Goal: Task Accomplishment & Management: Complete application form

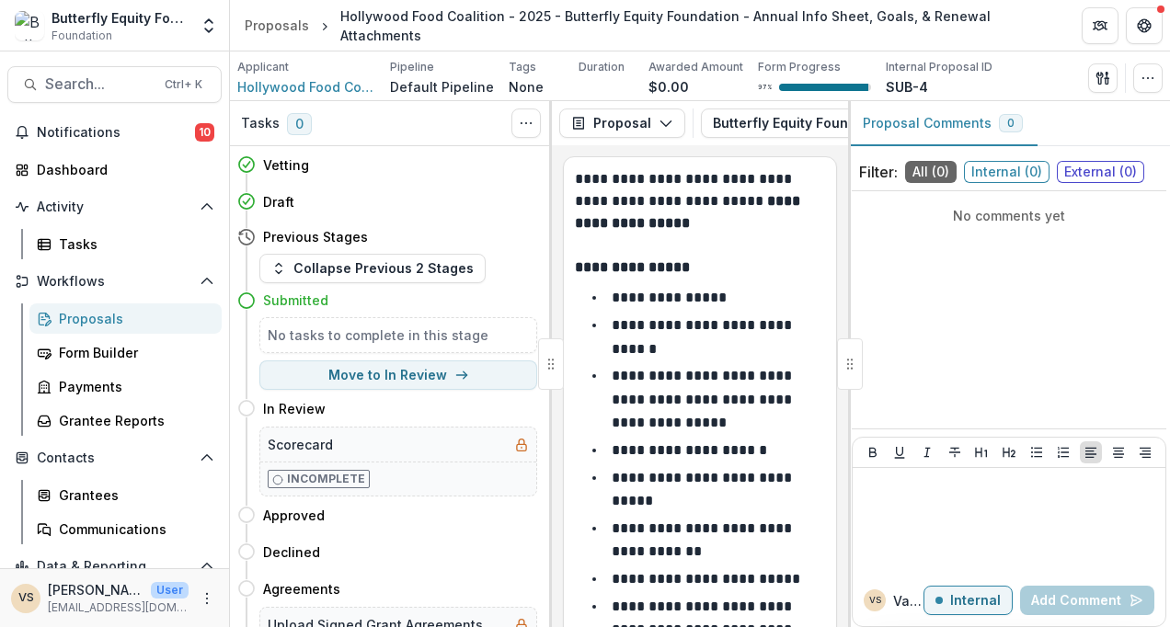
scroll to position [4166, 0]
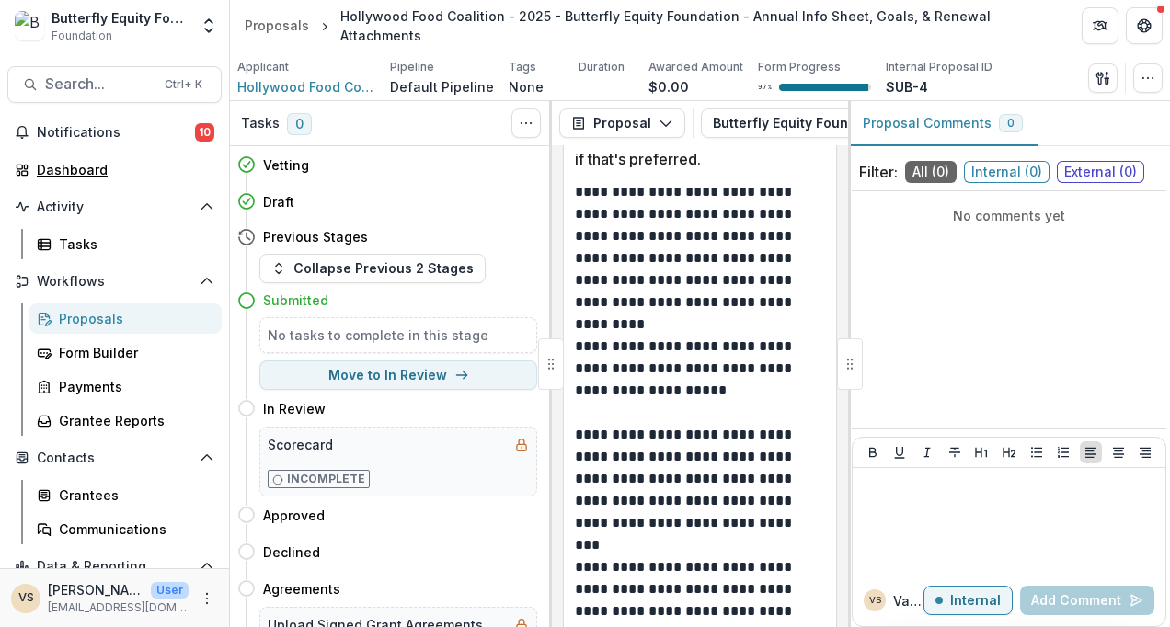
click at [86, 166] on div "Dashboard" at bounding box center [122, 169] width 170 height 19
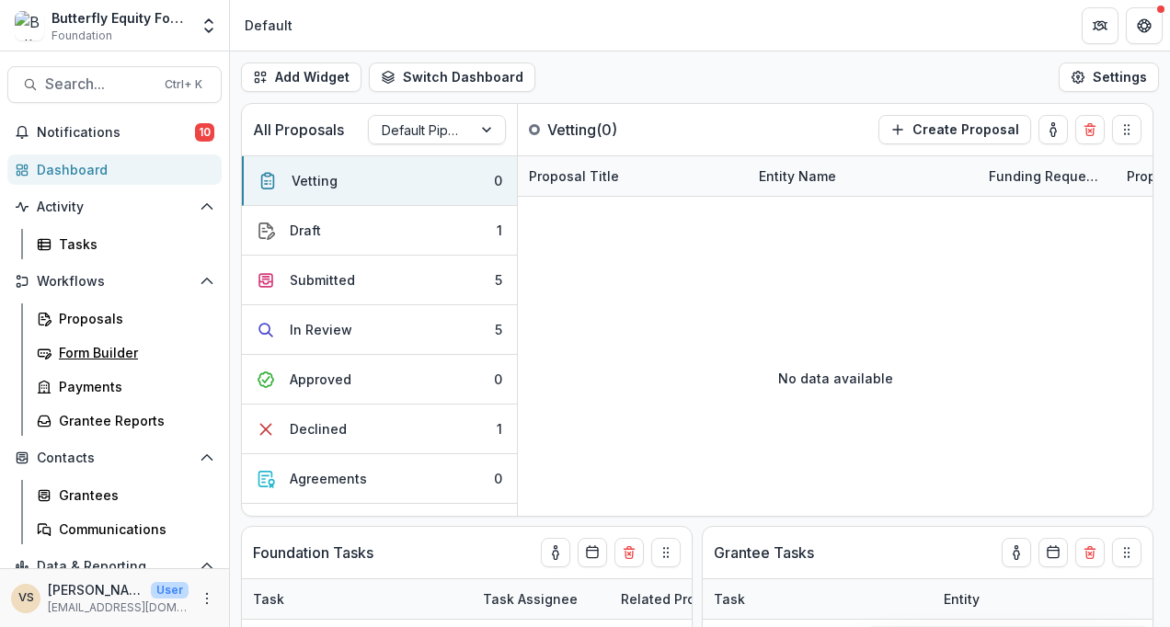
click at [111, 348] on div "Form Builder" at bounding box center [133, 352] width 148 height 19
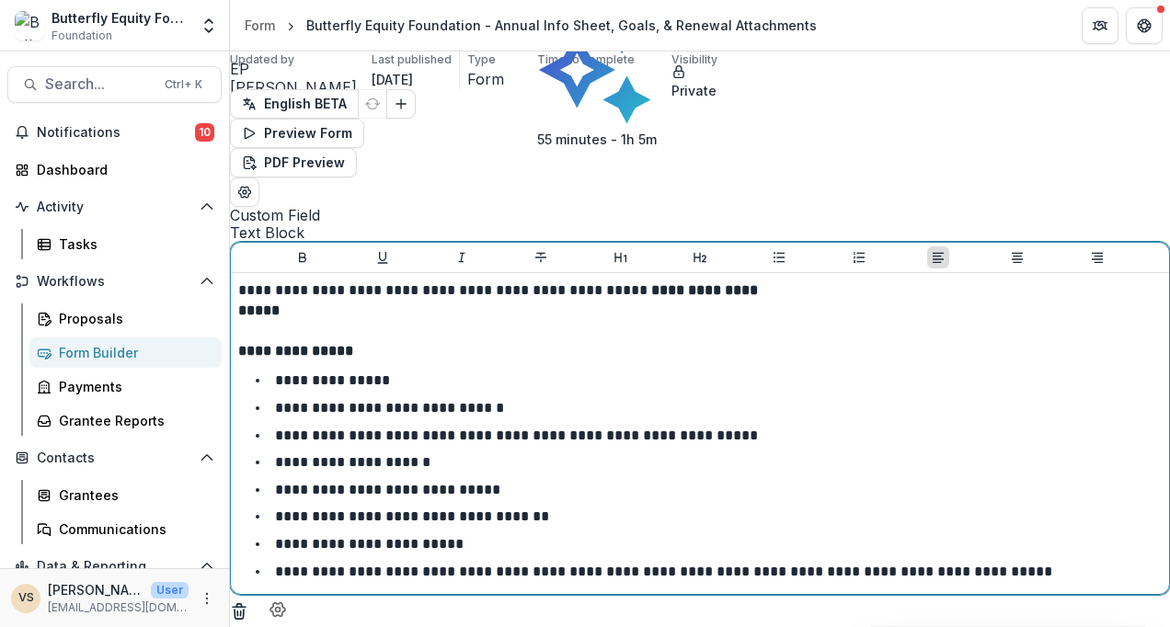
click at [446, 283] on strong "**********" at bounding box center [499, 300] width 523 height 34
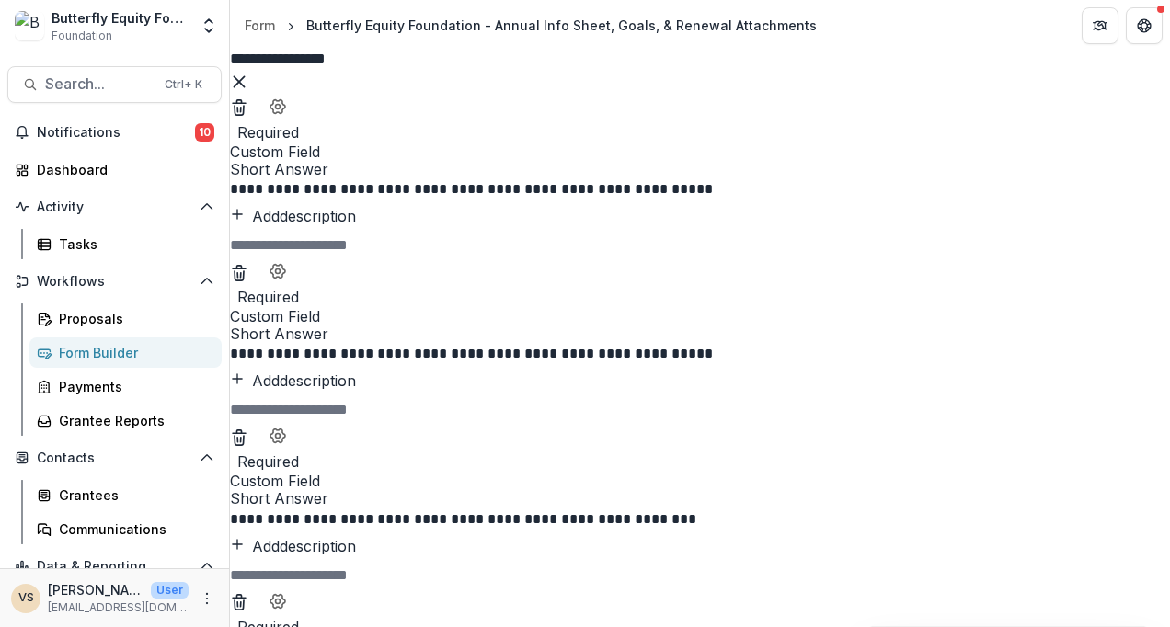
scroll to position [7798, 85]
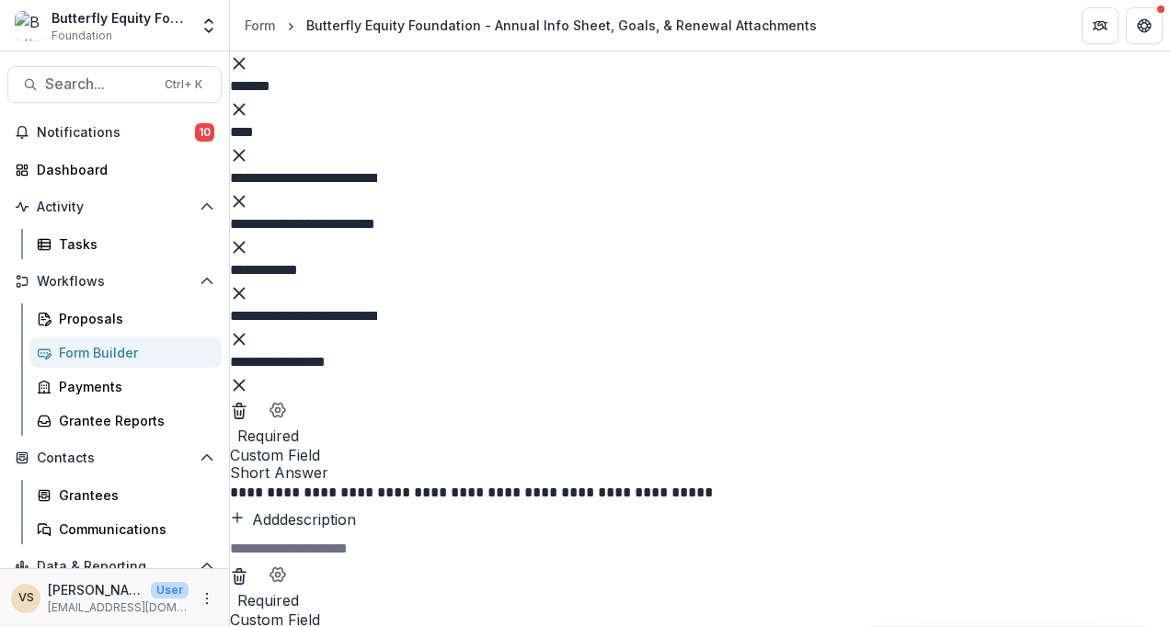
scroll to position [7492, 85]
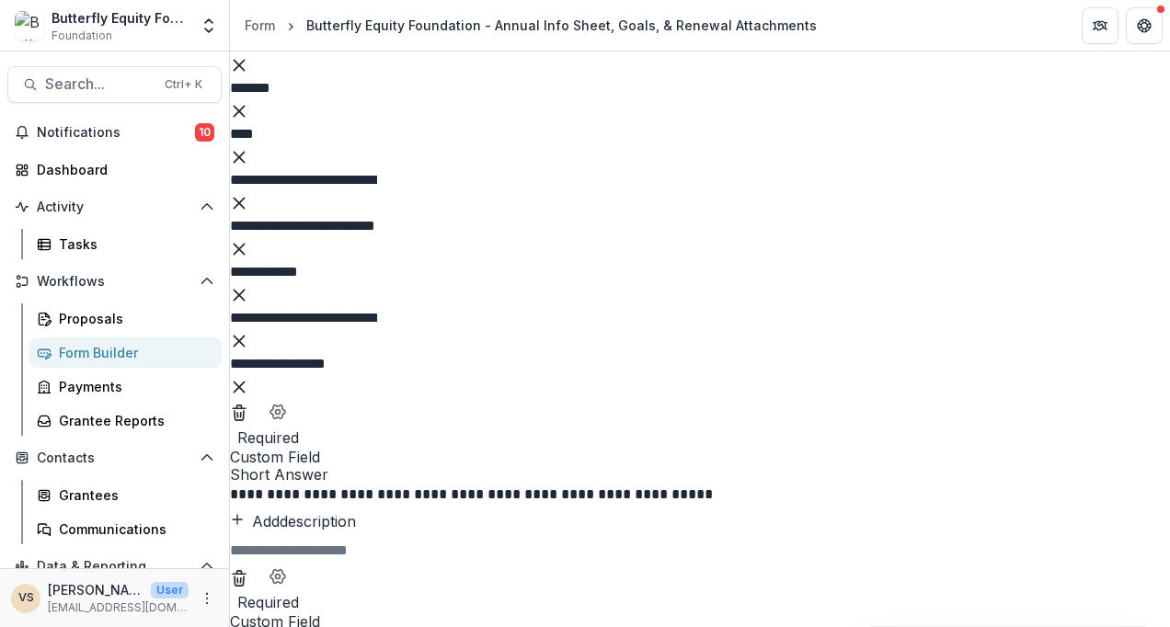
select select "*******"
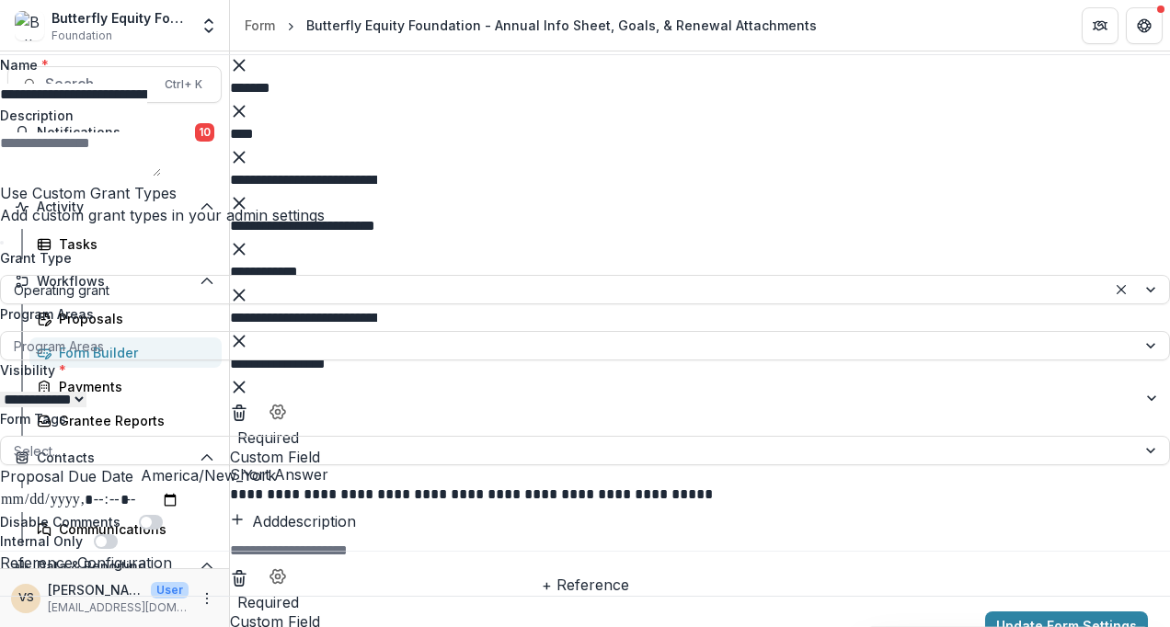
scroll to position [252, 0]
click at [179, 489] on input "Proposal Due Date" at bounding box center [89, 501] width 179 height 24
type input "**********"
click at [955, 512] on div "Disable Comments" at bounding box center [585, 521] width 1170 height 19
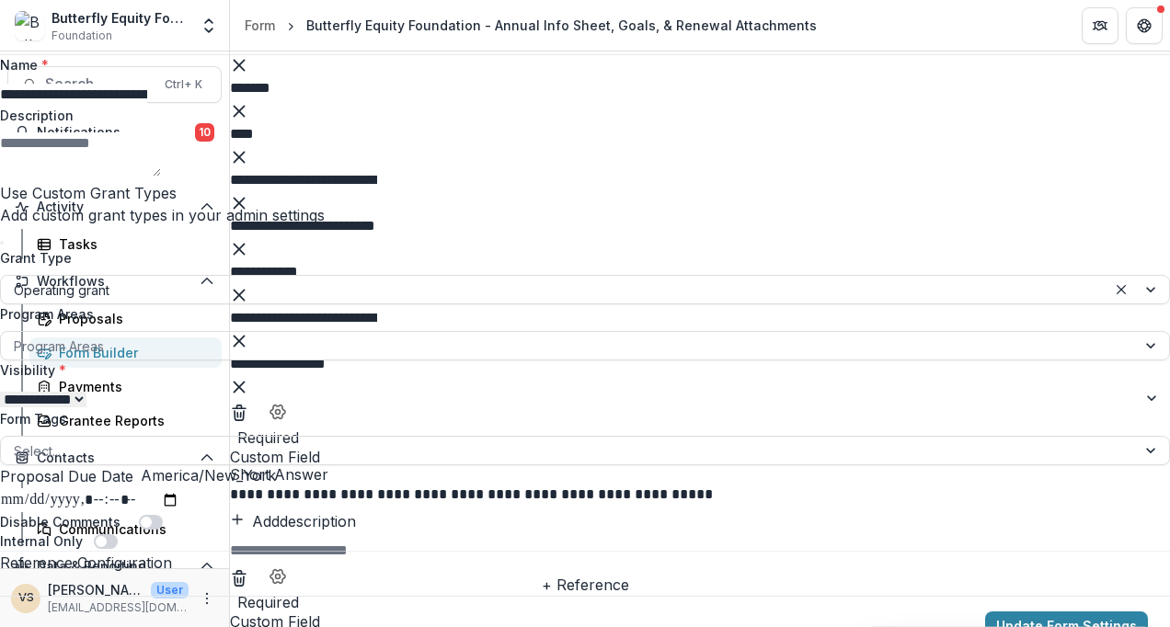
click at [1053, 612] on button "Update Form Settings" at bounding box center [1066, 626] width 163 height 29
click at [1139, 14] on button "Close" at bounding box center [1144, 21] width 29 height 29
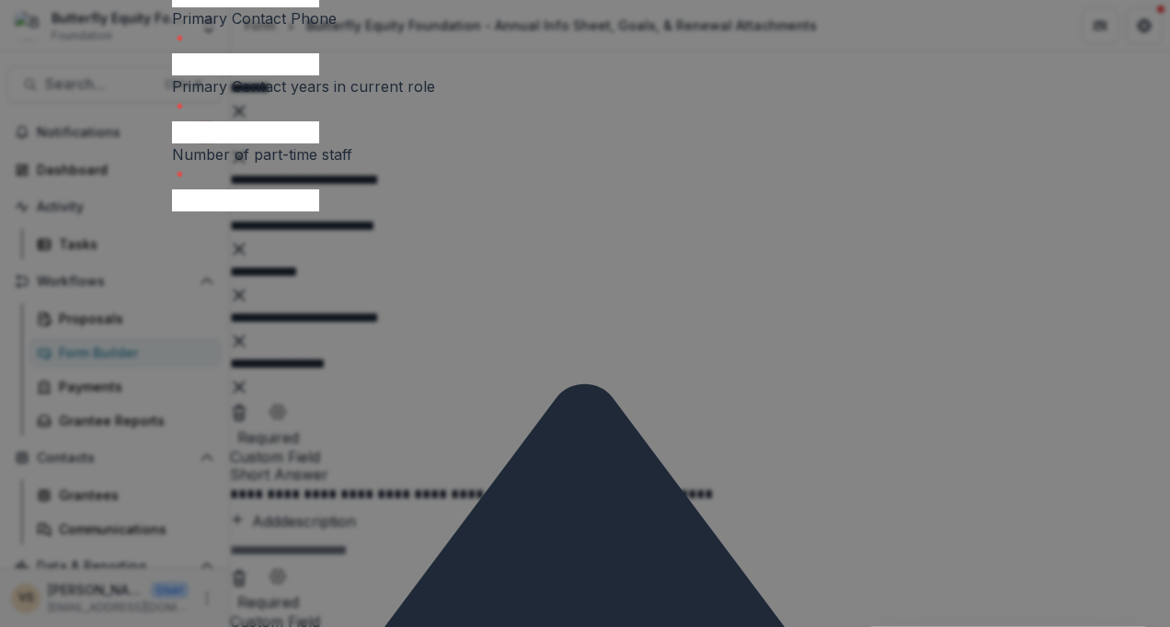
scroll to position [1105, 0]
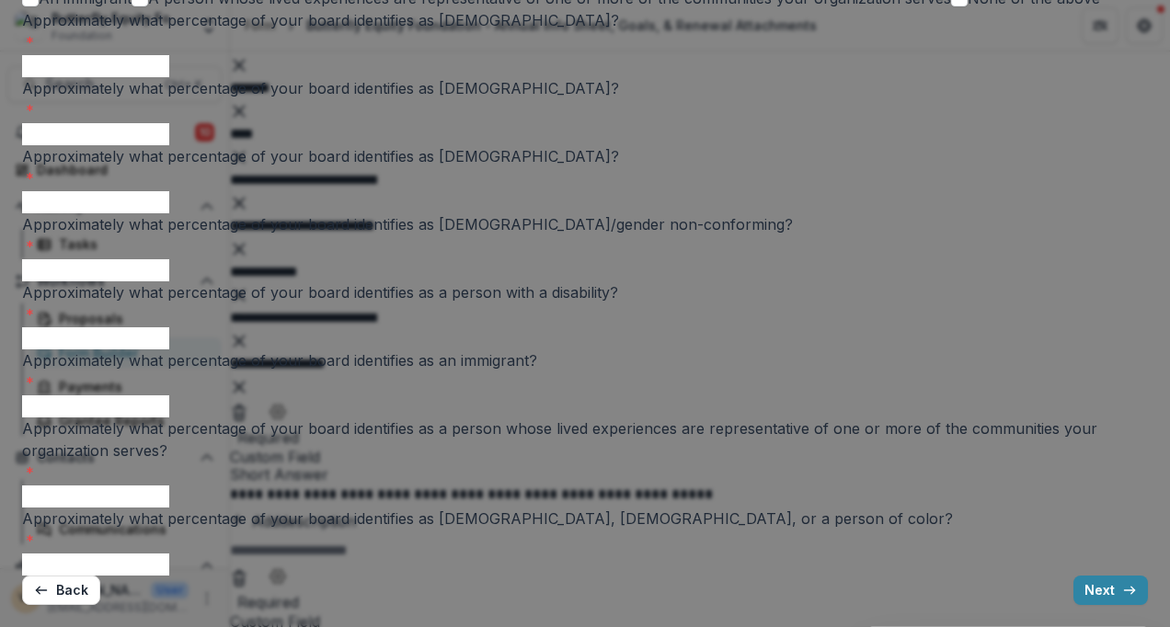
scroll to position [1018, 0]
click at [1074, 581] on button "Next" at bounding box center [1111, 590] width 75 height 29
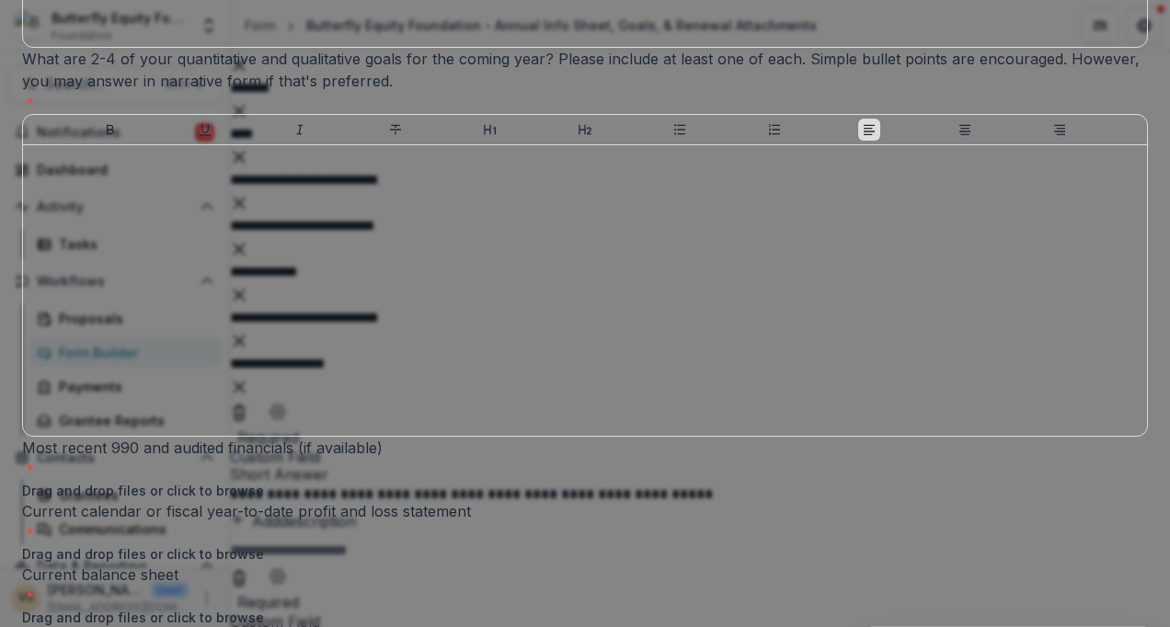
scroll to position [0, 0]
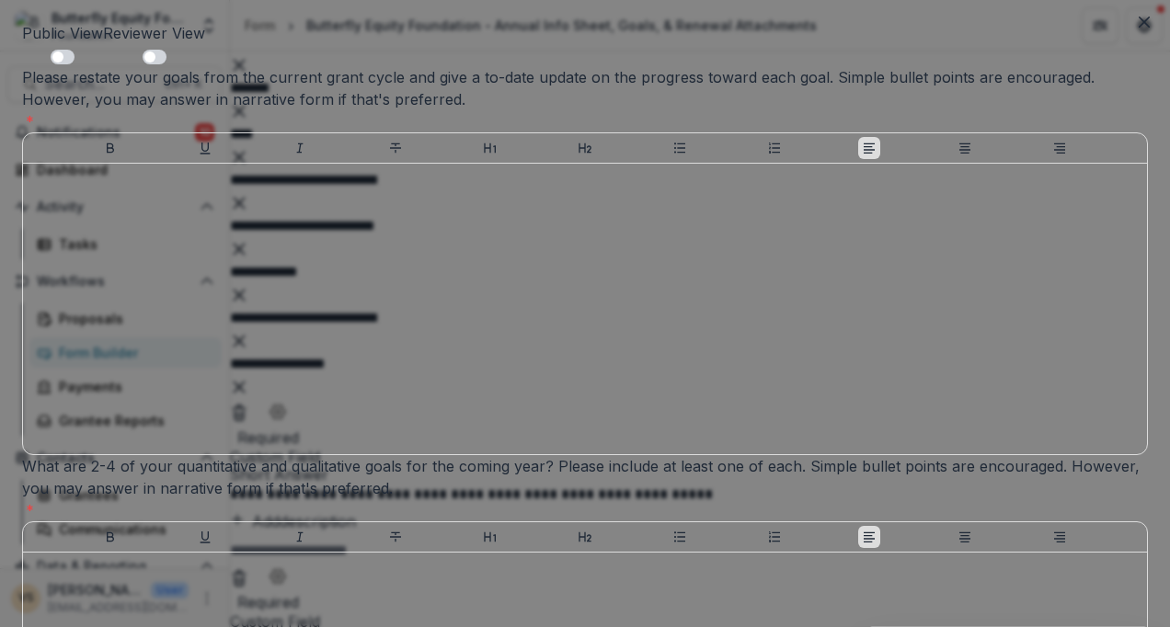
click at [1146, 22] on button "Close" at bounding box center [1144, 21] width 29 height 29
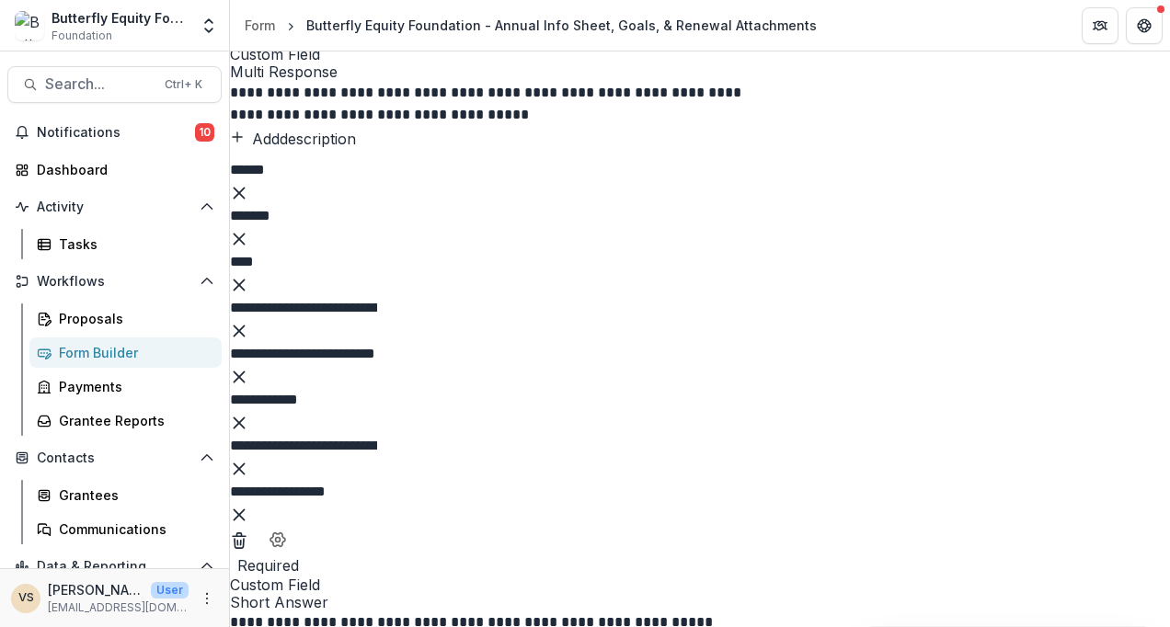
scroll to position [7364, 85]
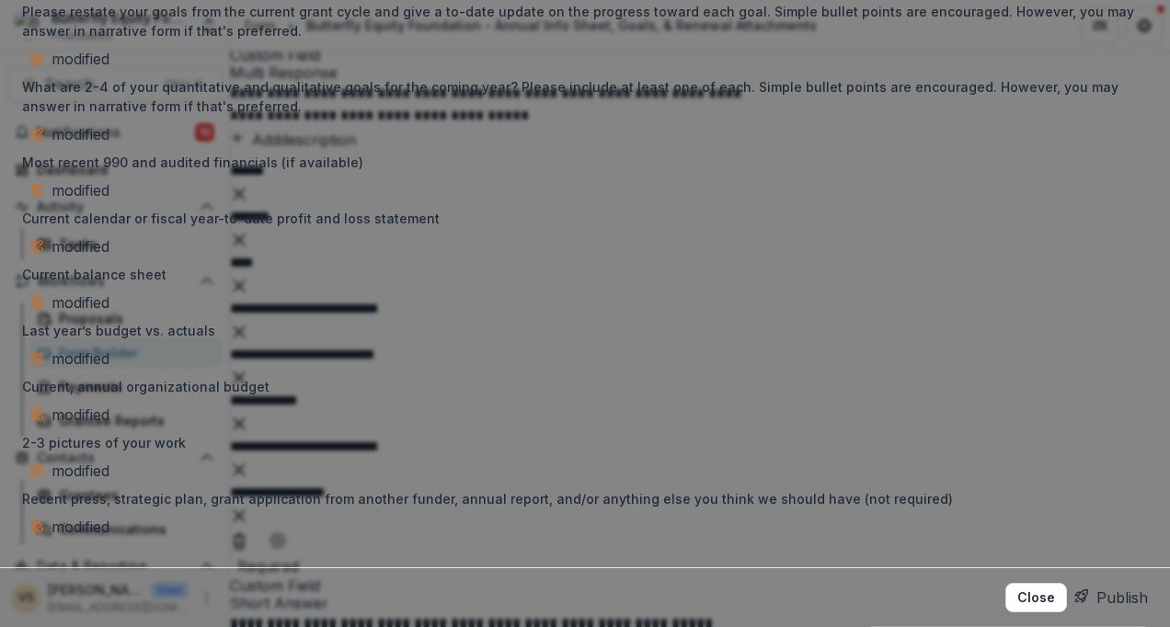
scroll to position [3014, 0]
click at [1075, 583] on button "Publish" at bounding box center [1112, 597] width 74 height 29
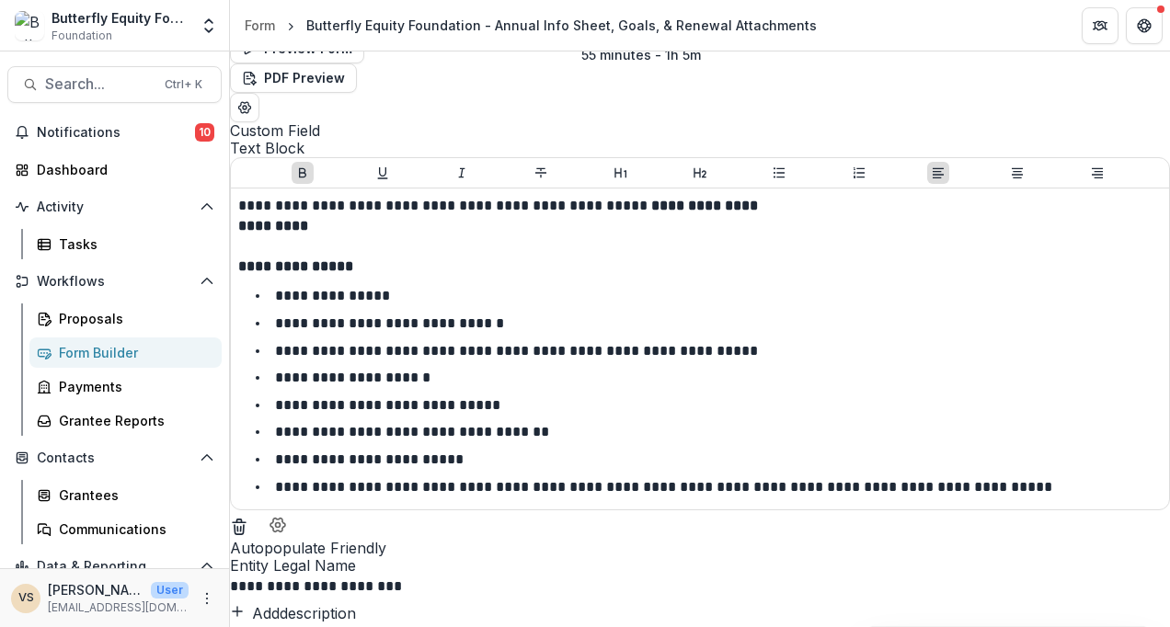
scroll to position [0, 0]
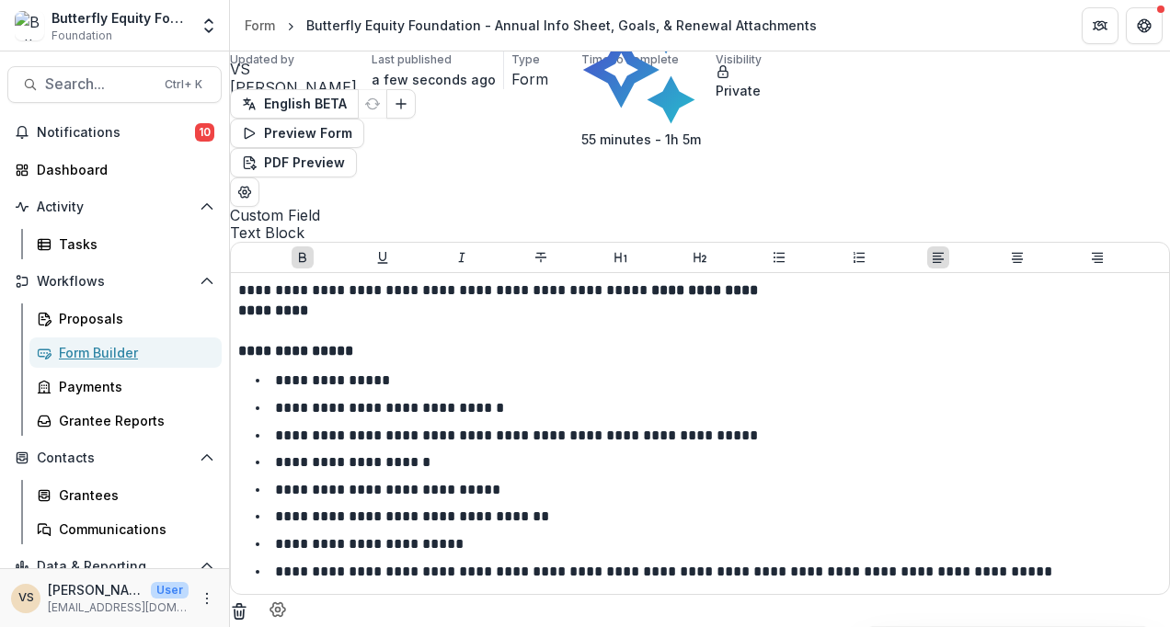
click at [132, 351] on div "Form Builder" at bounding box center [133, 352] width 148 height 19
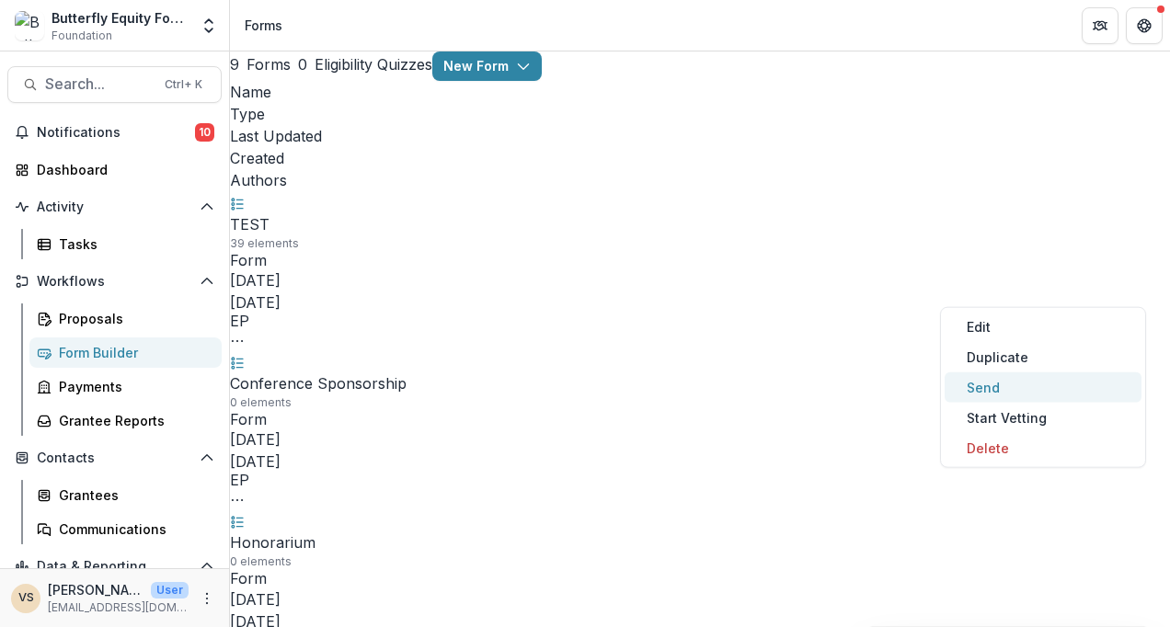
click at [1010, 385] on button "Send" at bounding box center [1043, 388] width 197 height 30
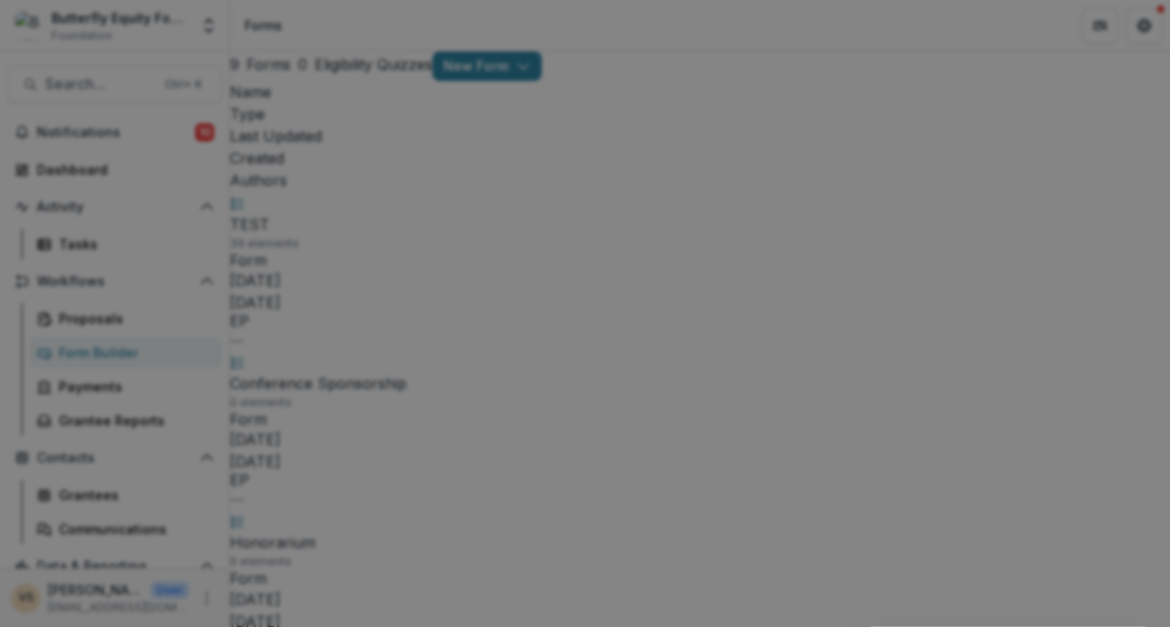
scroll to position [208, 0]
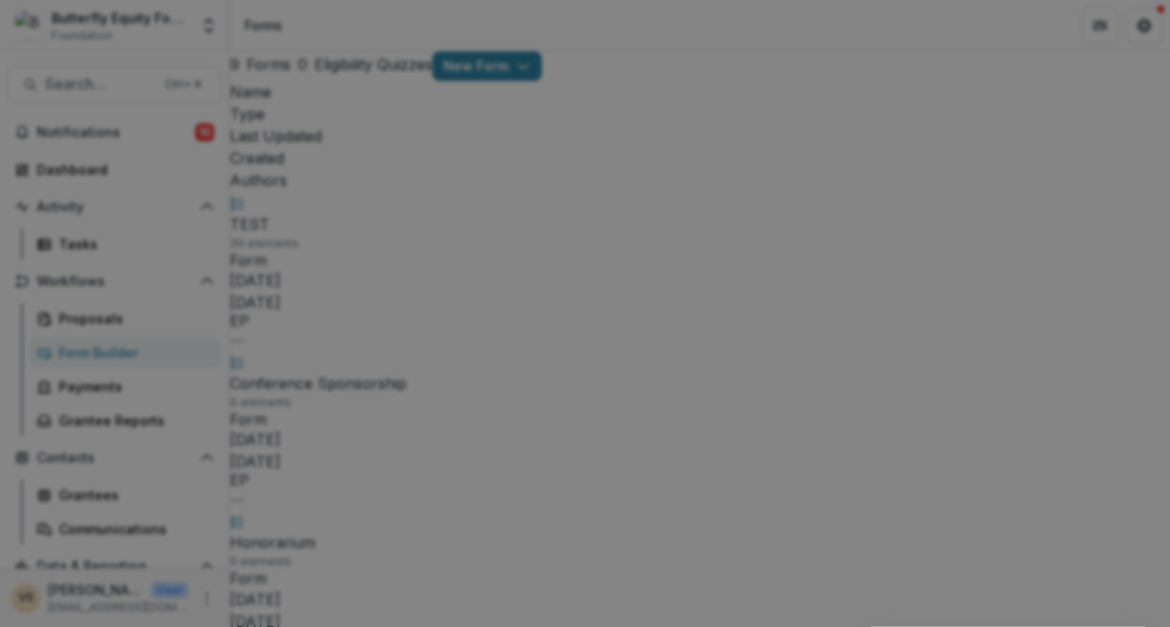
type input "*"
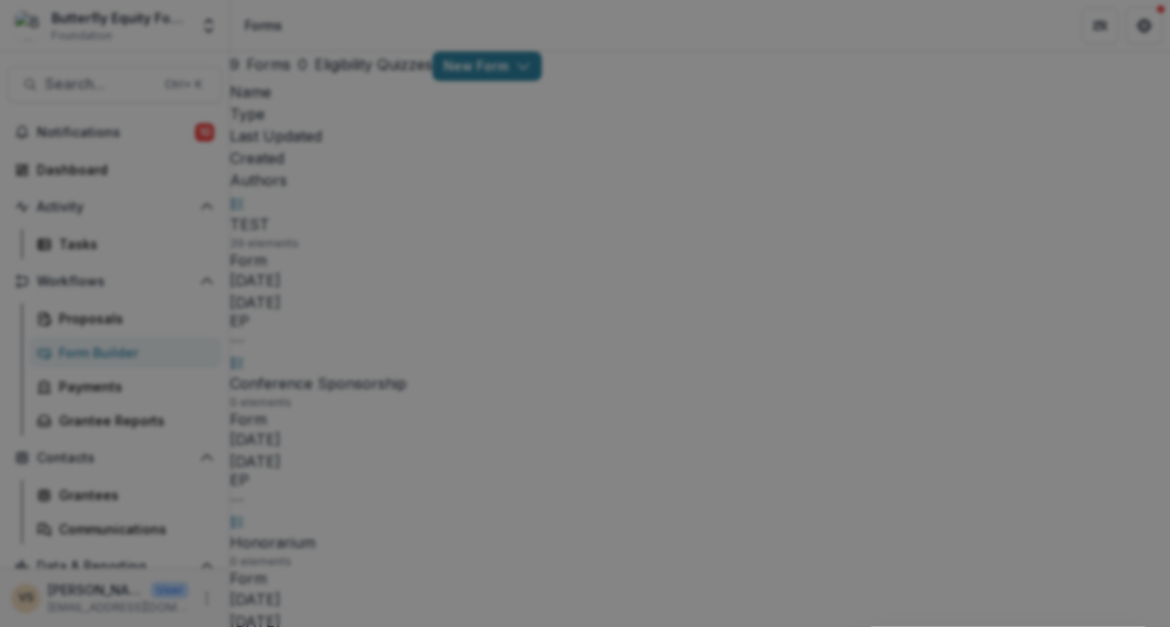
type input "**********"
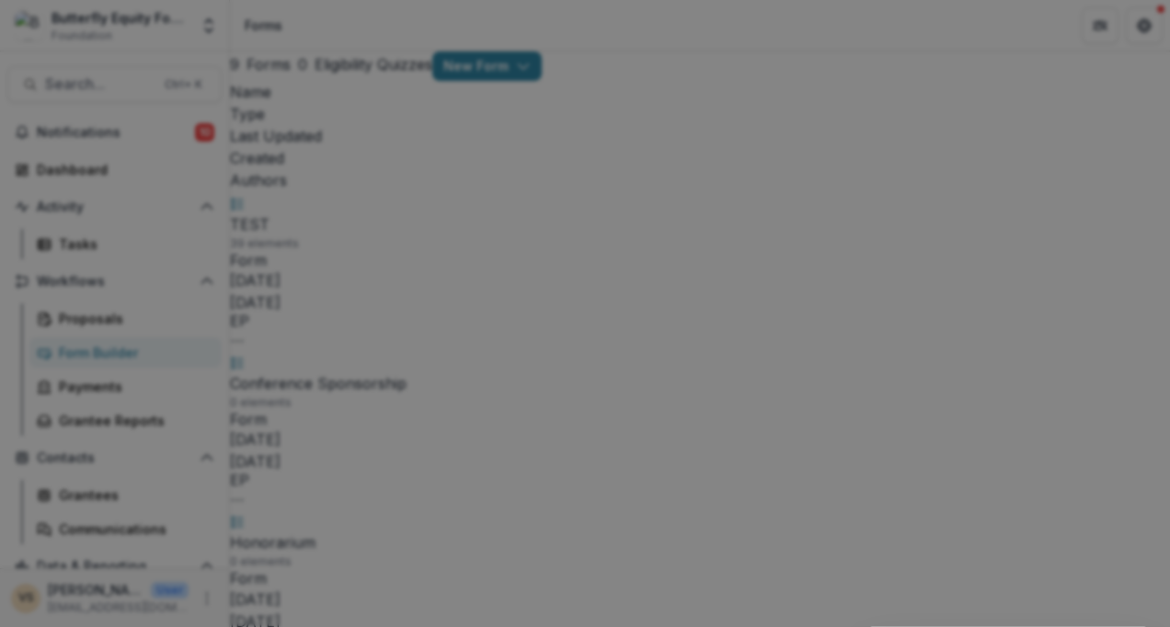
scroll to position [237, 0]
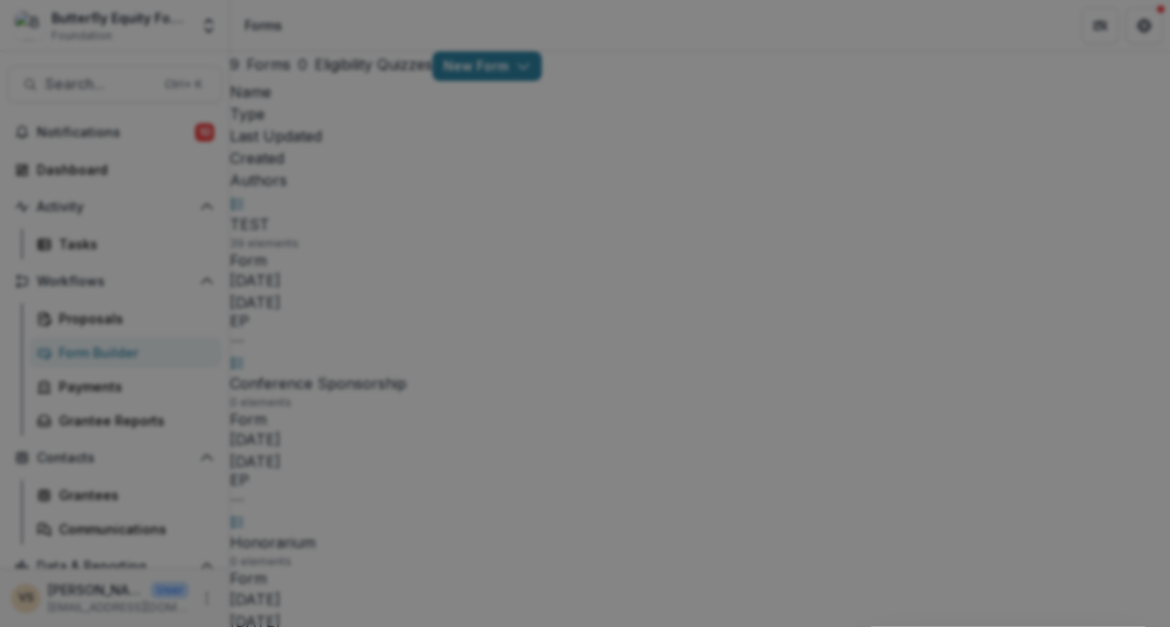
scroll to position [723, 0]
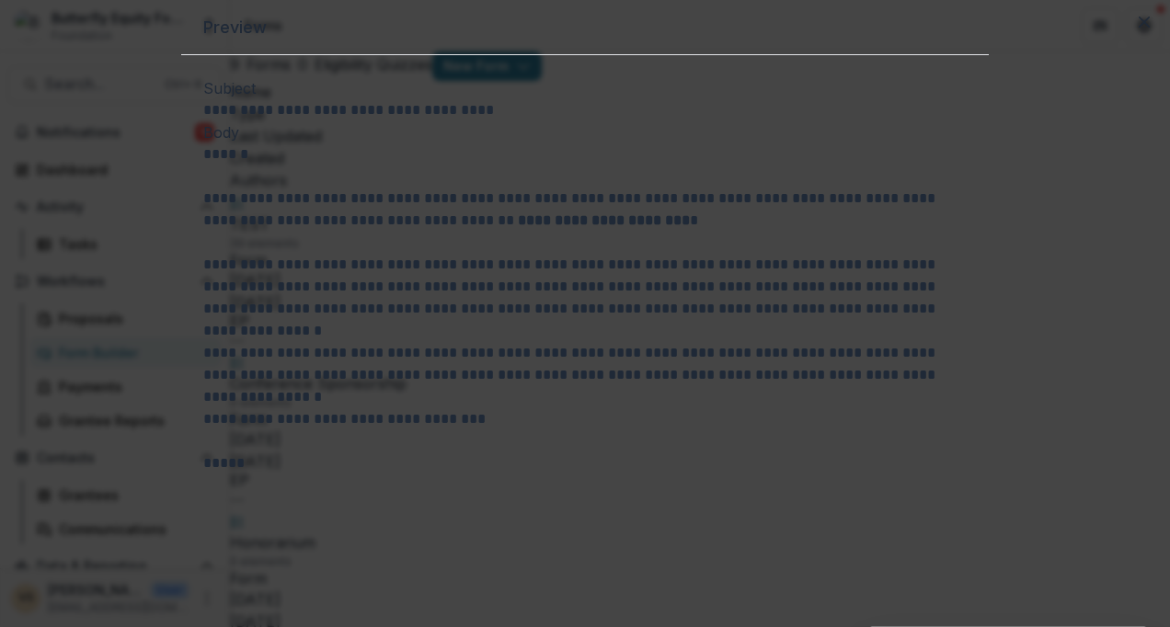
scroll to position [12, 0]
click at [1139, 28] on icon "Close" at bounding box center [1144, 22] width 11 height 11
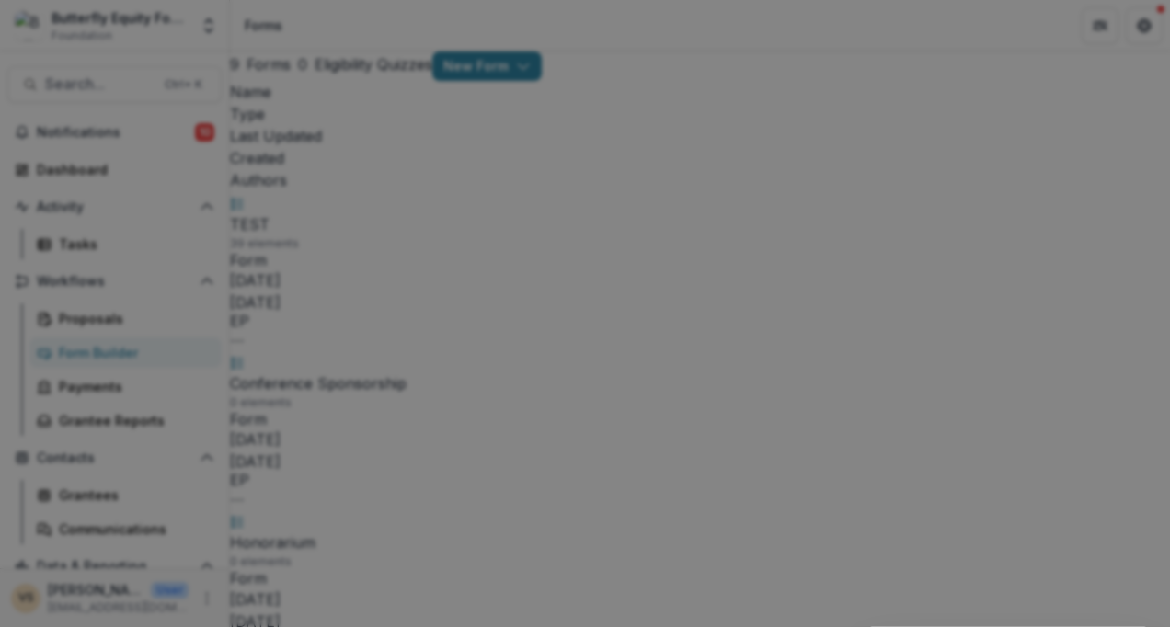
scroll to position [855, 0]
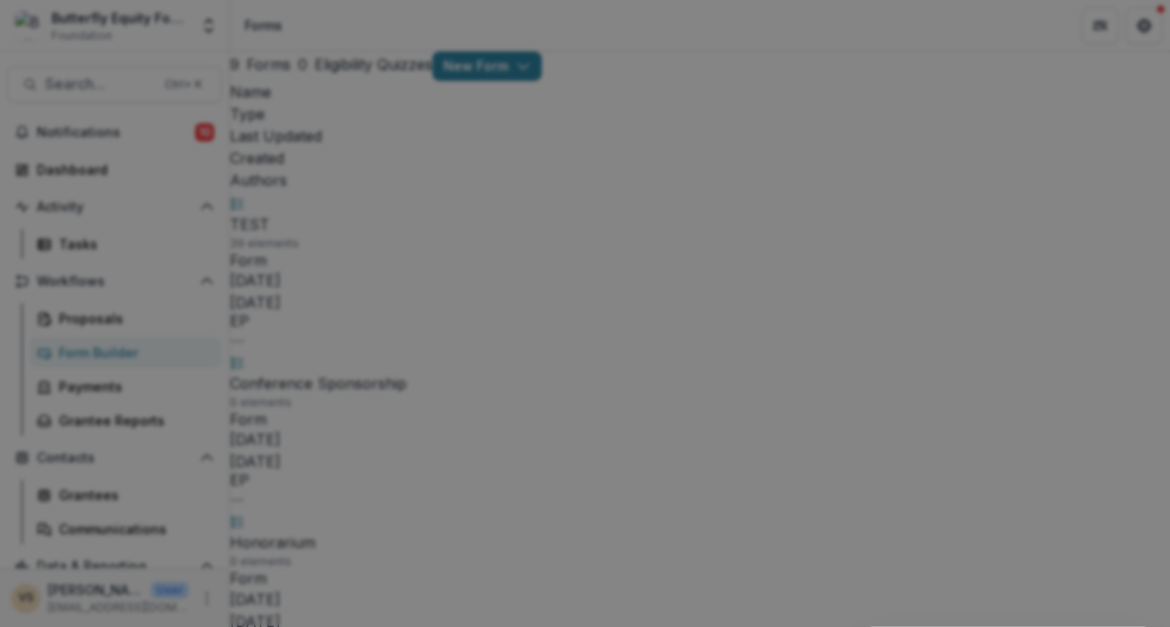
scroll to position [713, 0]
drag, startPoint x: 671, startPoint y: 267, endPoint x: 280, endPoint y: 265, distance: 391.0
drag, startPoint x: 755, startPoint y: 313, endPoint x: 239, endPoint y: 267, distance: 518.2
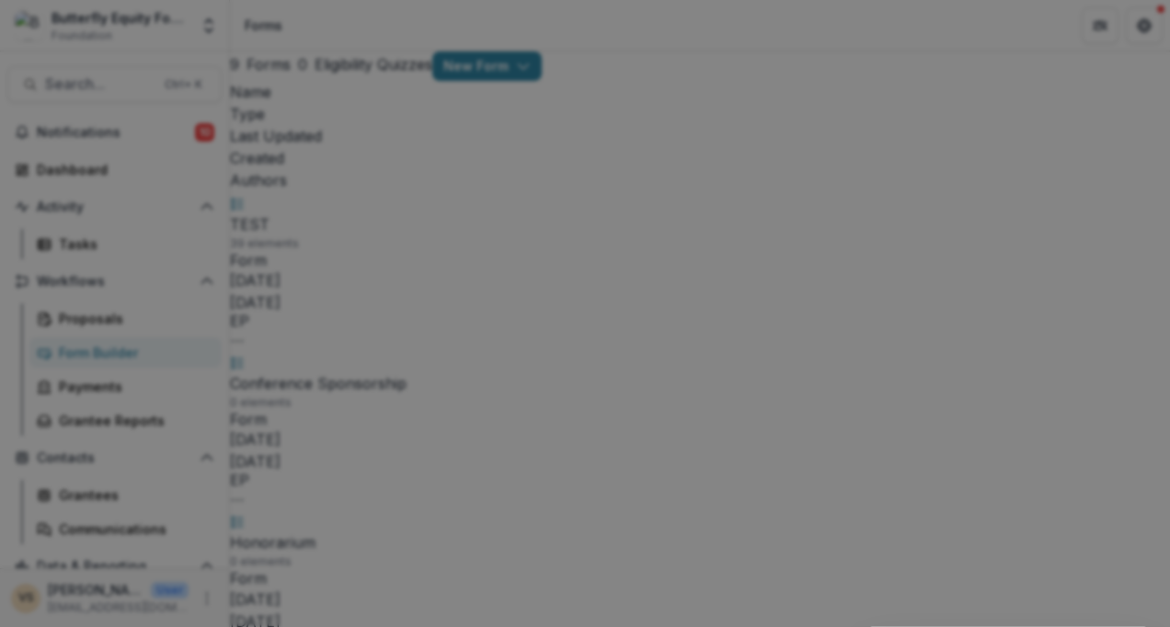
drag, startPoint x: 322, startPoint y: 405, endPoint x: 259, endPoint y: 167, distance: 246.6
copy div "**********"
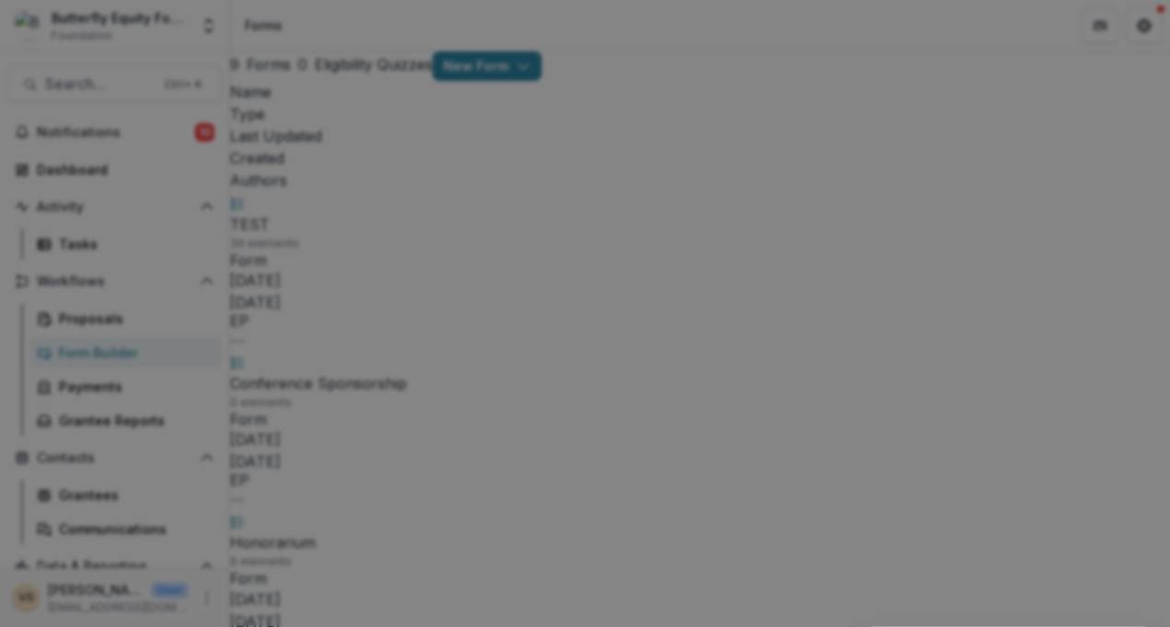
scroll to position [0, 0]
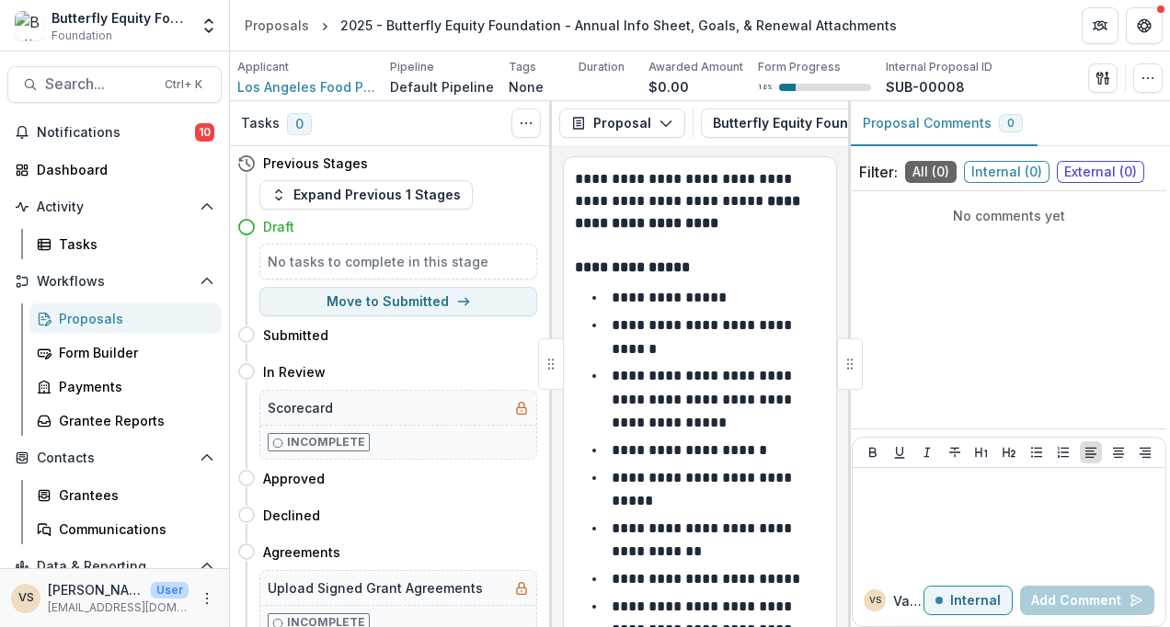
click at [850, 369] on div at bounding box center [850, 365] width 26 height 52
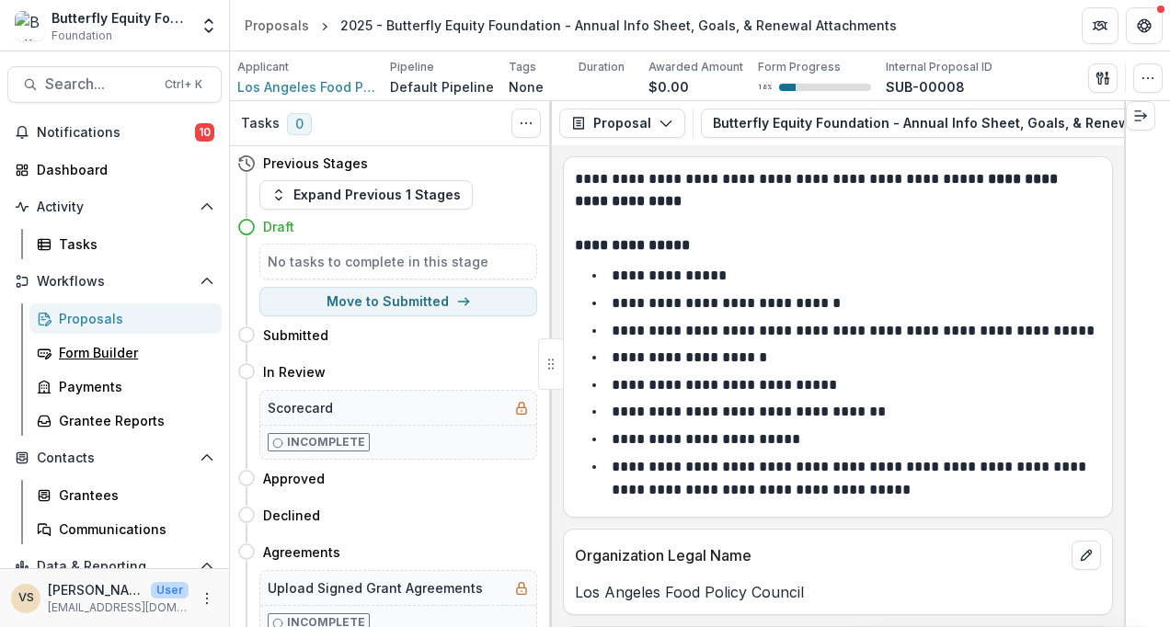
click at [112, 341] on link "Form Builder" at bounding box center [125, 353] width 192 height 30
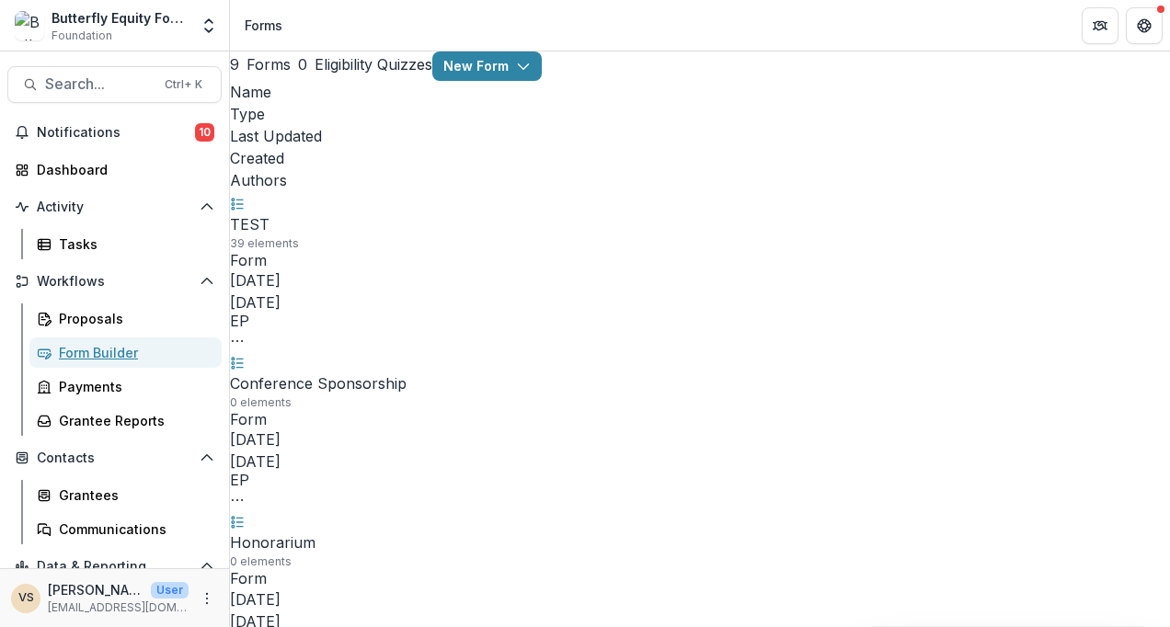
scroll to position [57, 0]
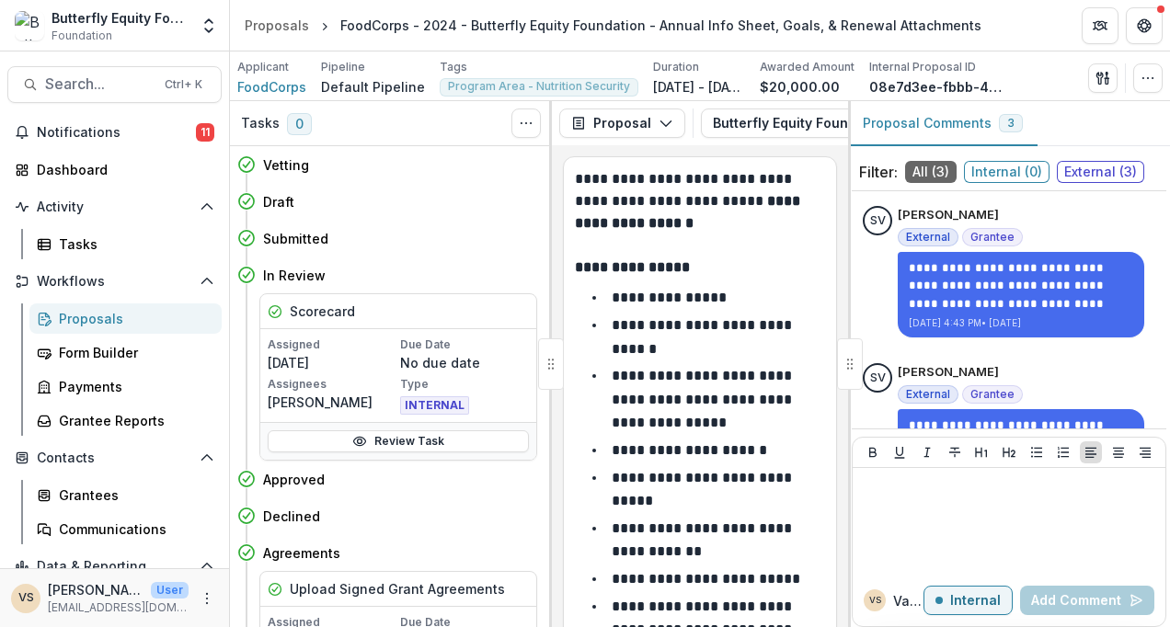
scroll to position [736, 0]
